Goal: Task Accomplishment & Management: Manage account settings

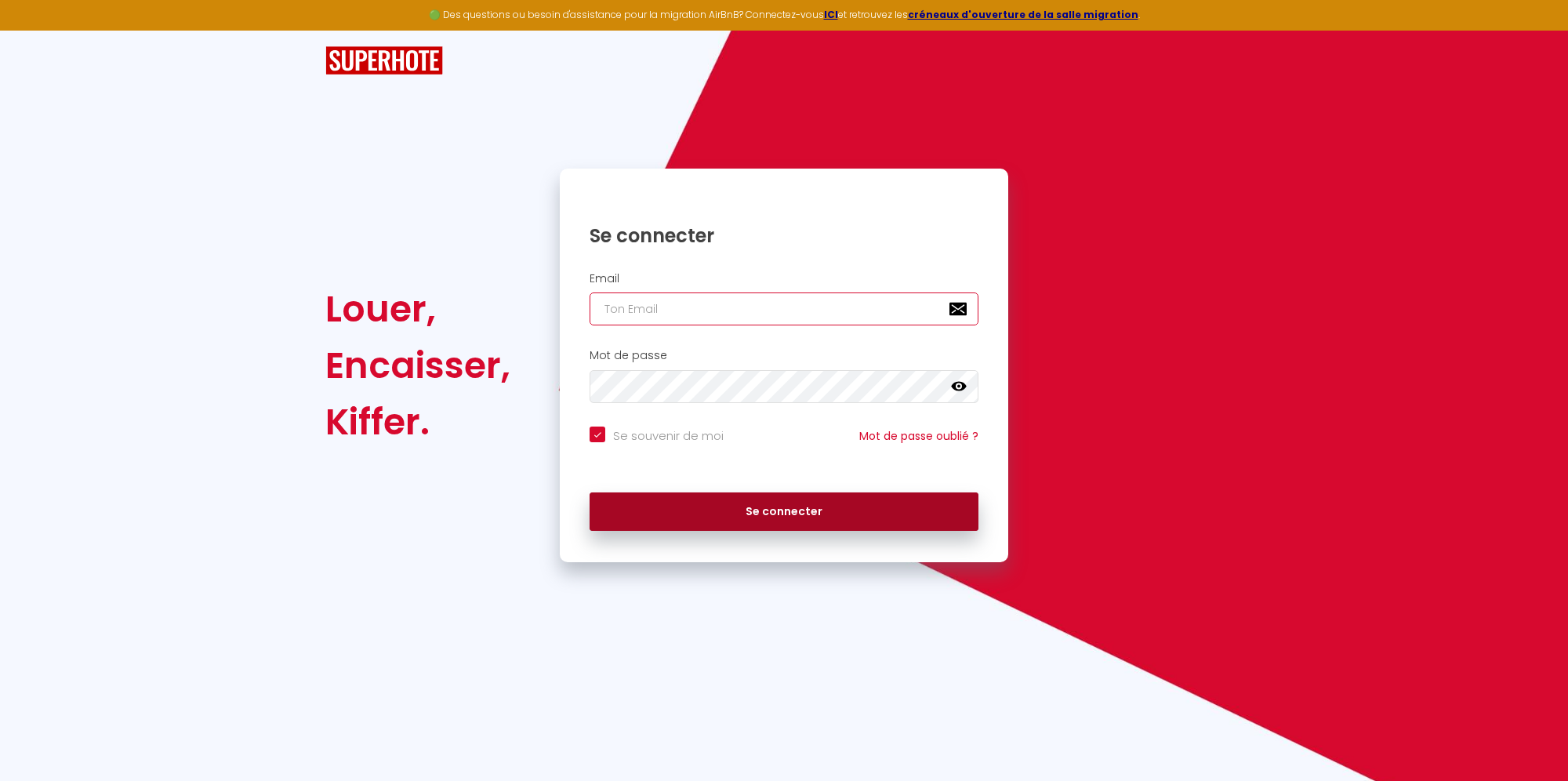
type input "[DOMAIN_NAME][EMAIL_ADDRESS][DOMAIN_NAME]"
click at [700, 518] on button "Se connecter" at bounding box center [784, 512] width 389 height 40
checkbox input "true"
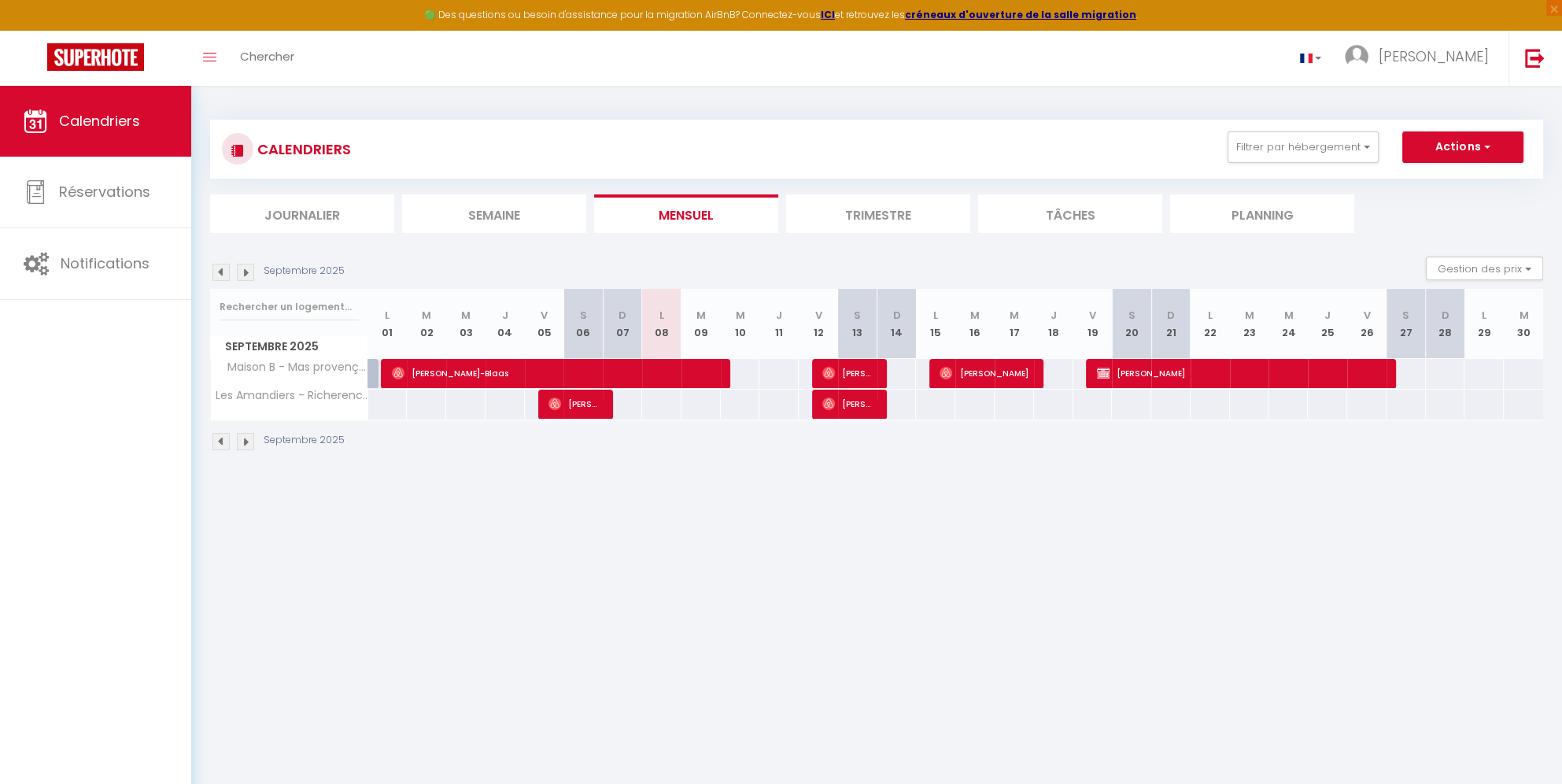
click at [783, 369] on div "350" at bounding box center [779, 373] width 41 height 29
click at [244, 269] on img at bounding box center [246, 272] width 17 height 17
